Goal: Task Accomplishment & Management: Manage account settings

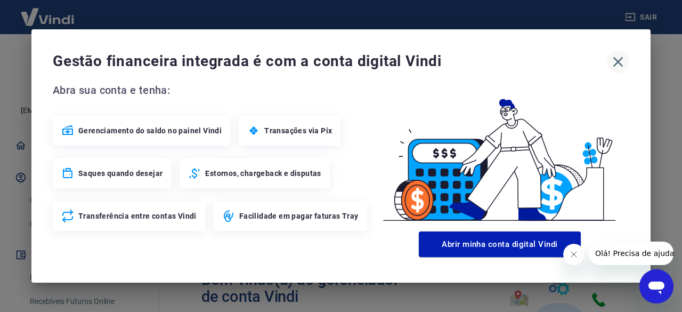
click at [619, 65] on icon "button" at bounding box center [617, 61] width 17 height 17
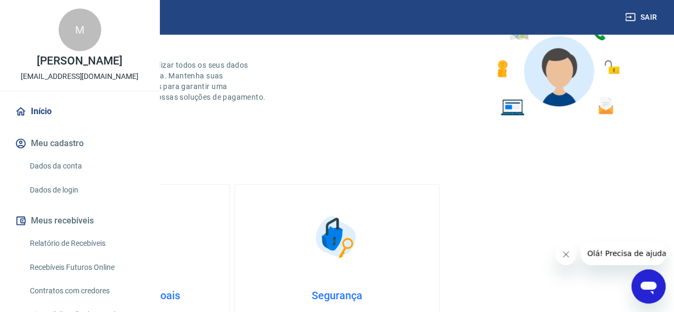
scroll to position [639, 0]
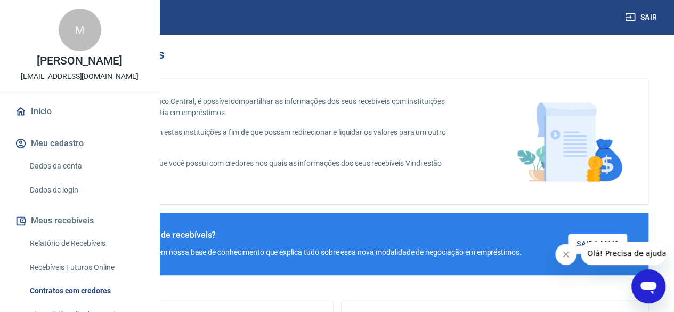
click at [50, 177] on link "Dados da conta" at bounding box center [86, 166] width 121 height 22
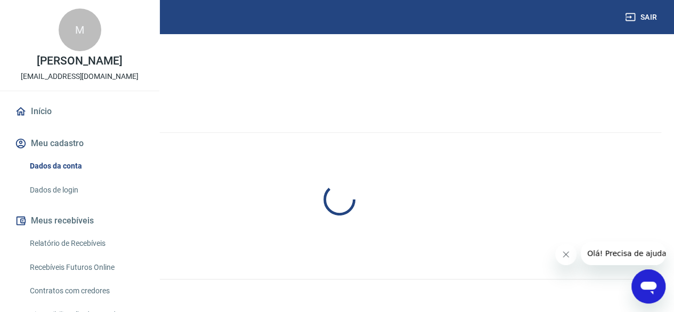
select select "GO"
select select "business"
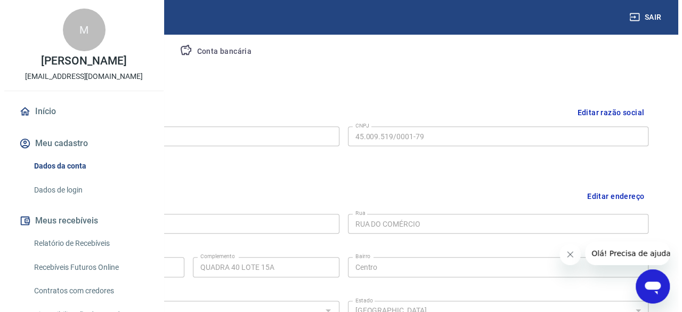
scroll to position [213, 0]
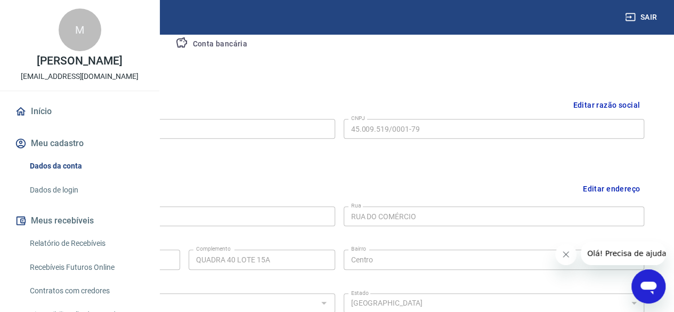
click at [32, 123] on link "Início" at bounding box center [80, 111] width 134 height 23
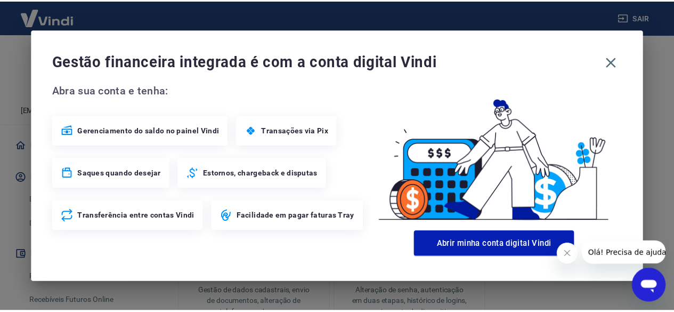
scroll to position [292, 0]
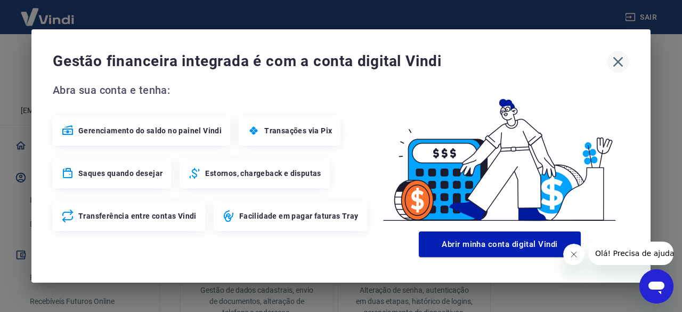
click at [620, 60] on icon "button" at bounding box center [618, 62] width 10 height 10
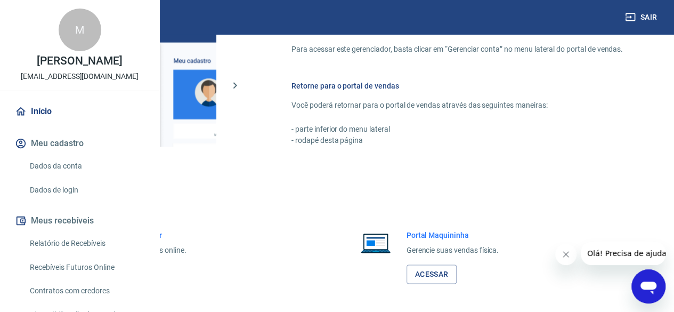
scroll to position [750, 0]
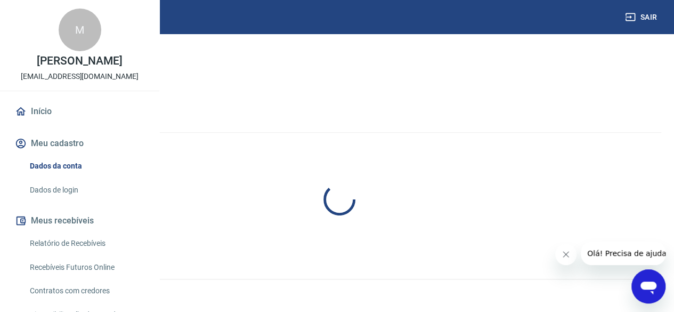
select select "GO"
select select "business"
